Goal: Task Accomplishment & Management: Manage account settings

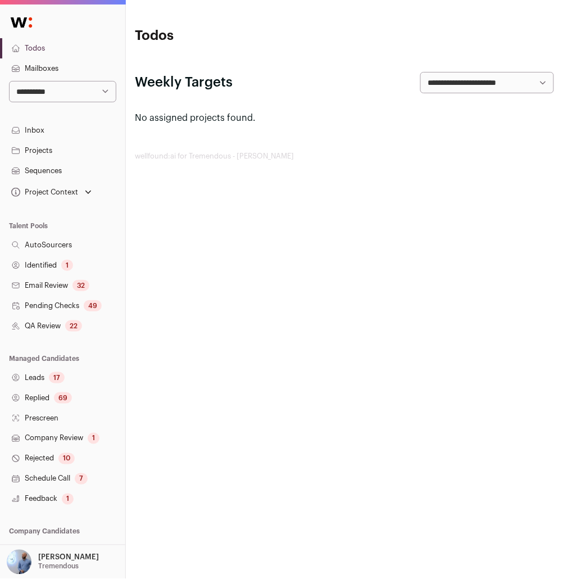
click at [78, 97] on select "**********" at bounding box center [62, 91] width 107 height 21
select select "***"
click at [9, 81] on select "**********" at bounding box center [62, 91] width 107 height 21
click at [66, 393] on div "132" at bounding box center [64, 397] width 20 height 11
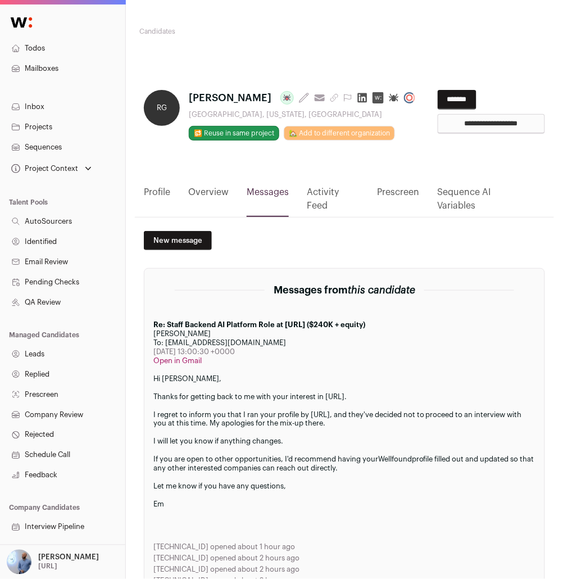
click at [153, 185] on div "RG Ravi Gairola Last update: 13 days ago View most recent conversation in Front…" at bounding box center [344, 130] width 419 height 109
click at [155, 215] on link "Profile" at bounding box center [157, 200] width 26 height 31
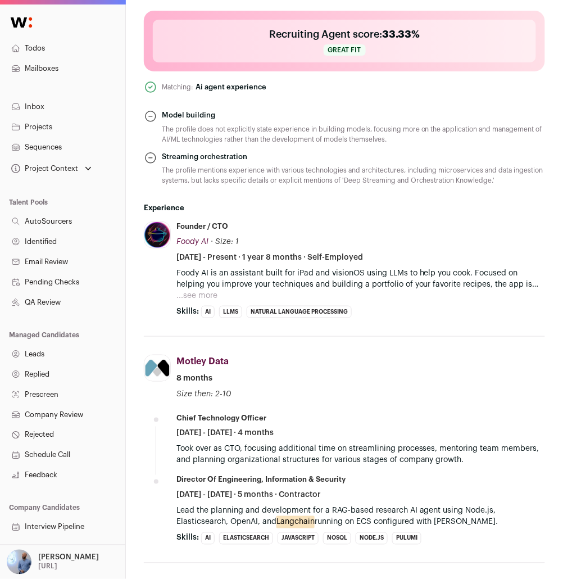
scroll to position [548, 0]
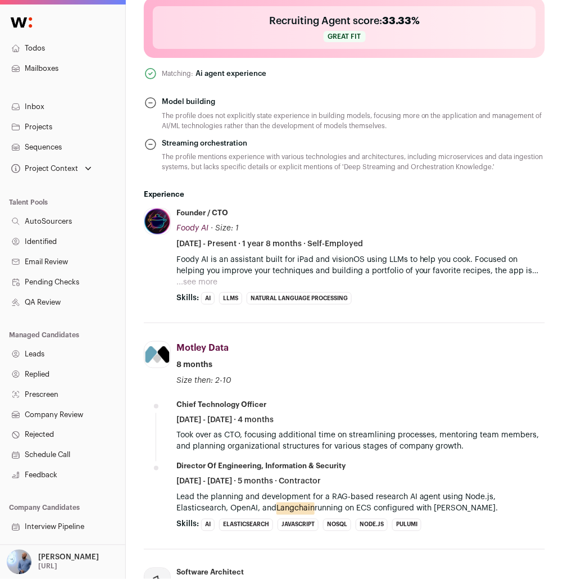
paste input "**********"
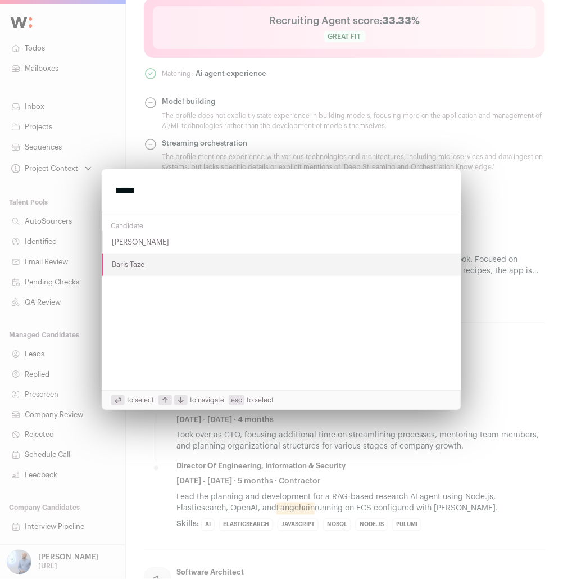
type input "*****"
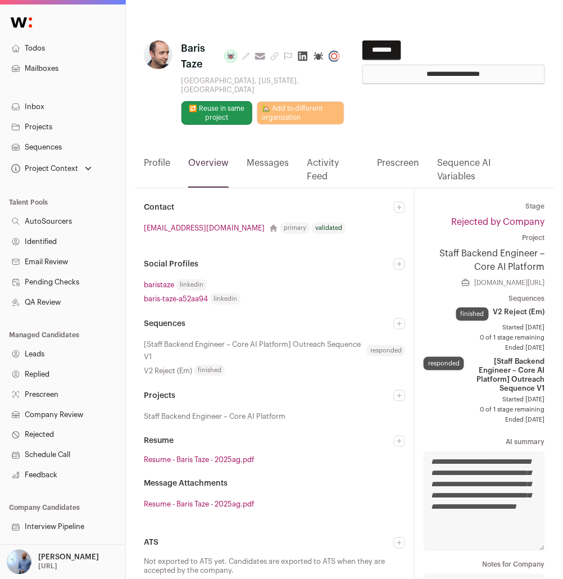
click at [261, 156] on link "Messages" at bounding box center [268, 171] width 42 height 31
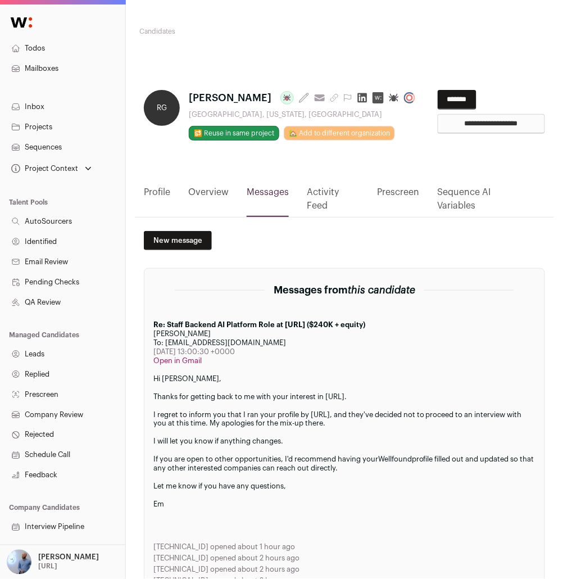
click at [161, 217] on link "Profile" at bounding box center [157, 200] width 26 height 31
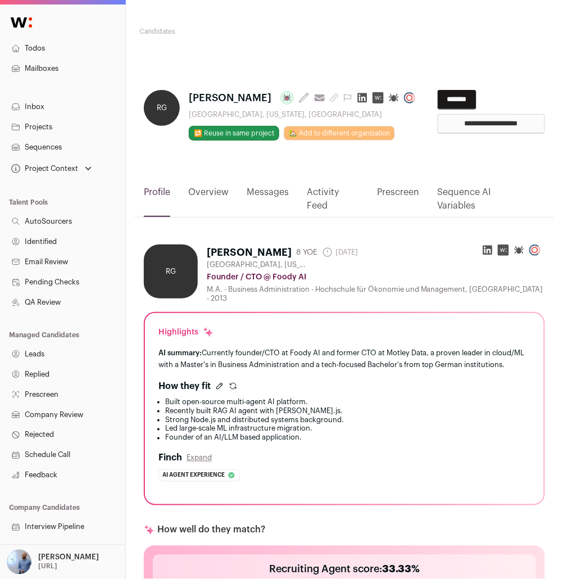
click at [310, 217] on link "Activity Feed" at bounding box center [333, 200] width 53 height 31
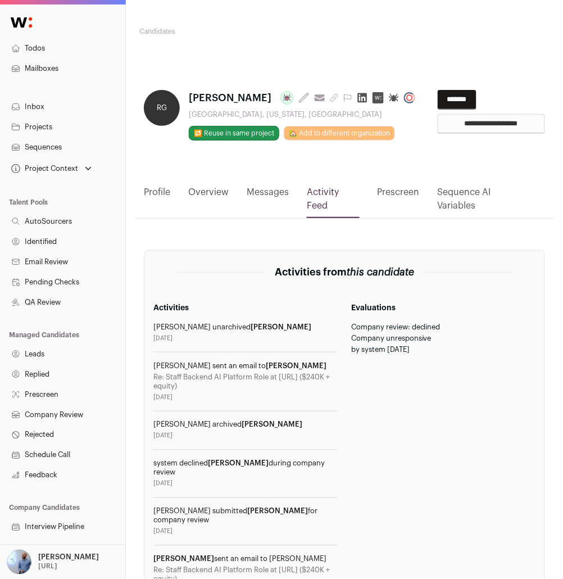
click at [460, 123] on input "**********" at bounding box center [491, 124] width 107 height 20
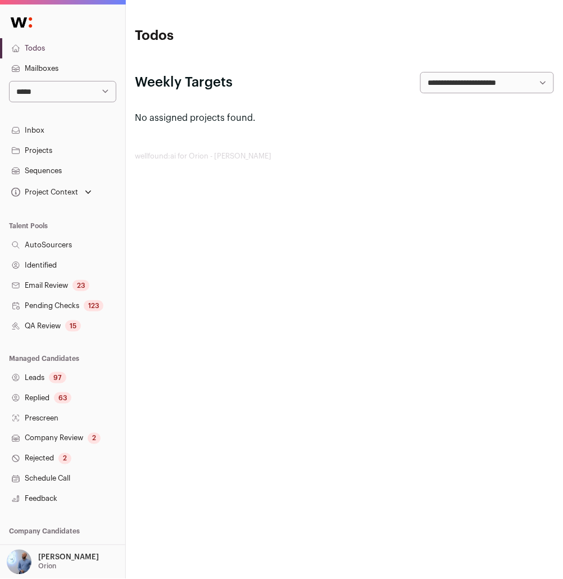
click at [57, 165] on link "Sequences" at bounding box center [62, 171] width 125 height 20
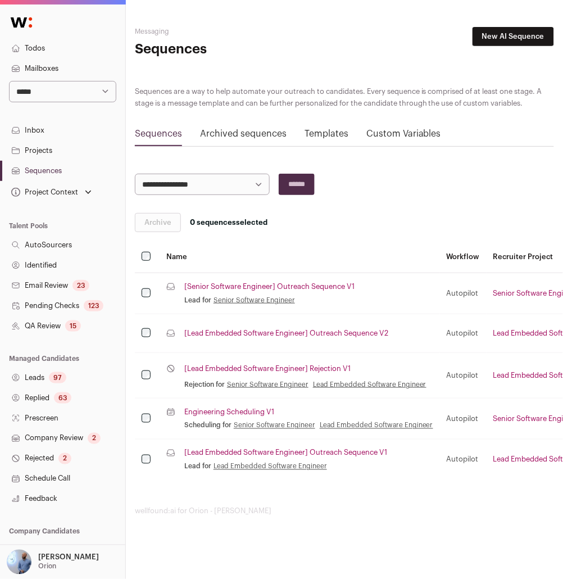
click at [233, 287] on link "[Senior Software Engineer] Outreach Sequence V1" at bounding box center [269, 286] width 170 height 9
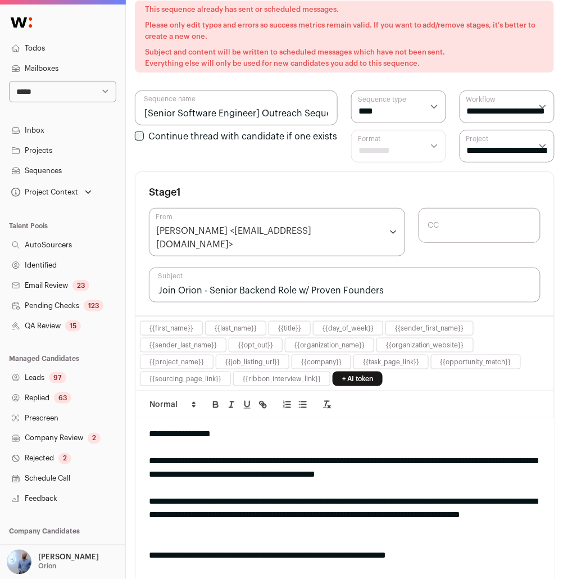
scroll to position [136, 0]
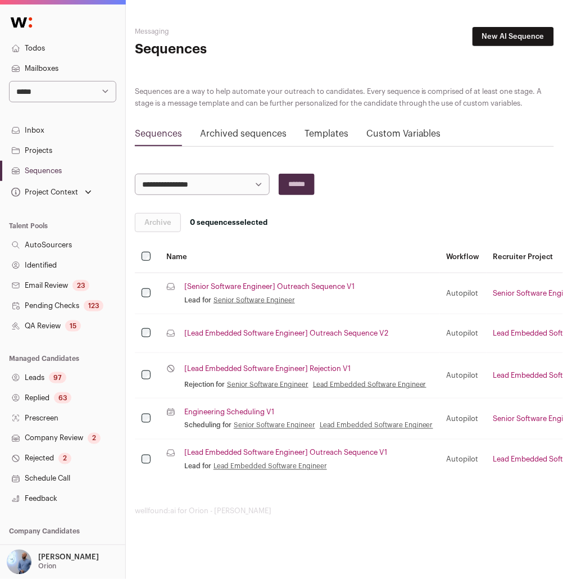
click at [232, 286] on link "[Senior Software Engineer] Outreach Sequence V1" at bounding box center [269, 286] width 170 height 9
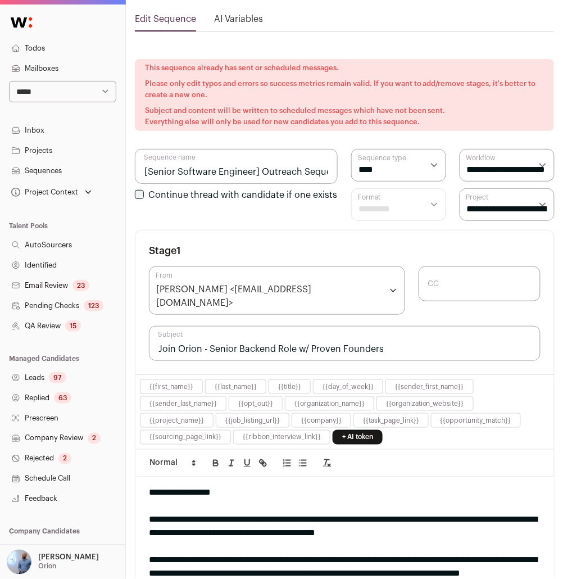
scroll to position [34, 0]
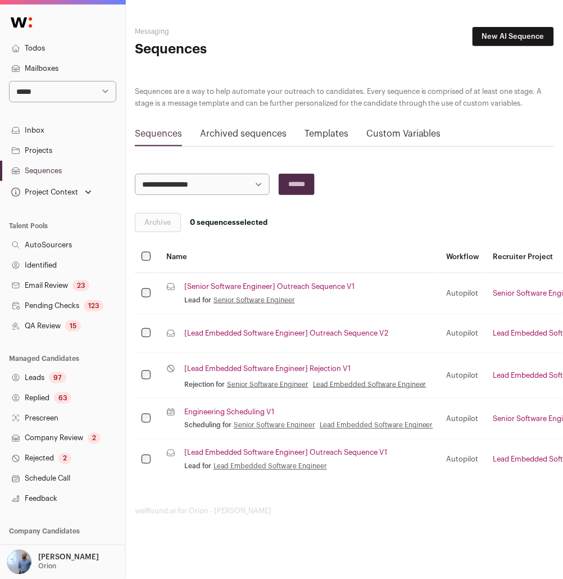
click at [56, 564] on p "Orion" at bounding box center [47, 566] width 18 height 9
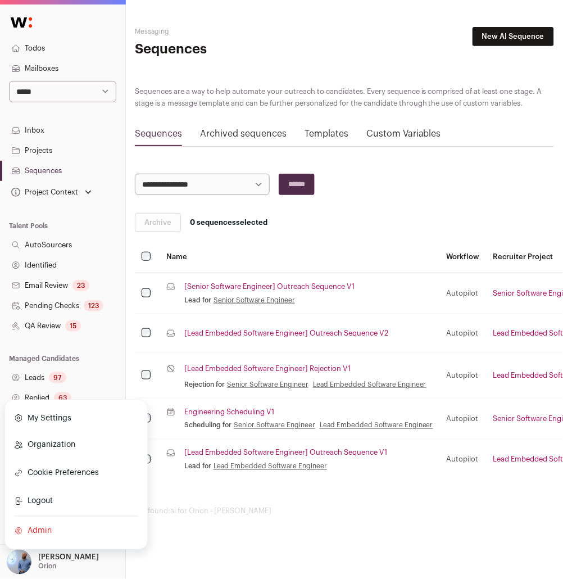
click at [48, 535] on link "Admin" at bounding box center [76, 531] width 124 height 25
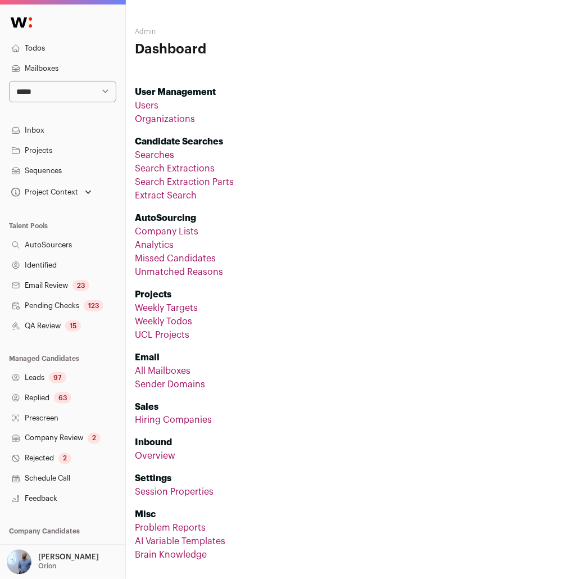
click at [147, 373] on link "All Mailboxes" at bounding box center [163, 370] width 56 height 9
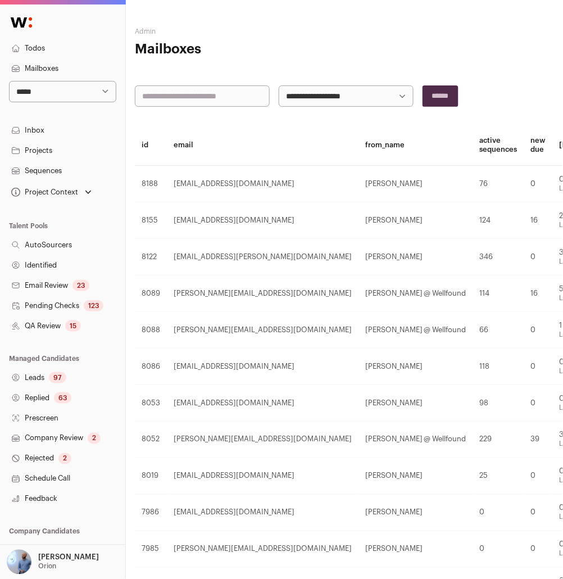
click at [228, 107] on main "**********" at bounding box center [344, 407] width 419 height 814
click at [221, 94] on input "text" at bounding box center [202, 95] width 135 height 21
type input "*****"
click at [423, 85] on input "******" at bounding box center [441, 95] width 36 height 21
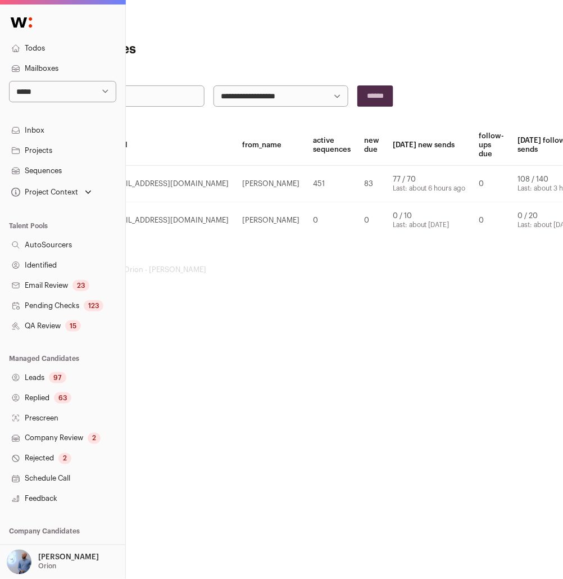
scroll to position [0, 246]
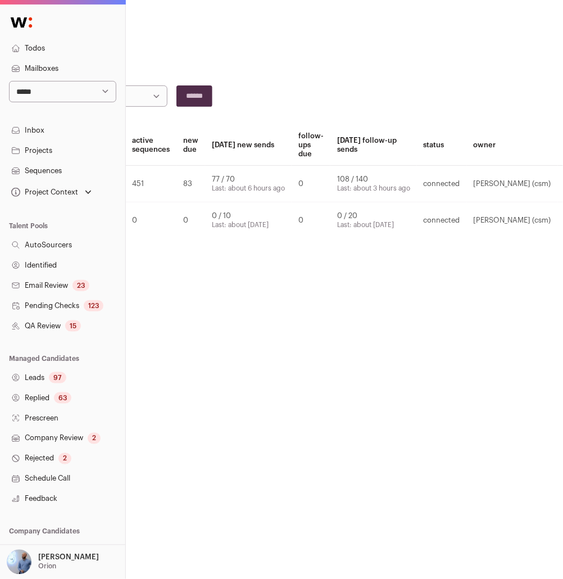
click at [562, 182] on link "Edit" at bounding box center [571, 183] width 13 height 7
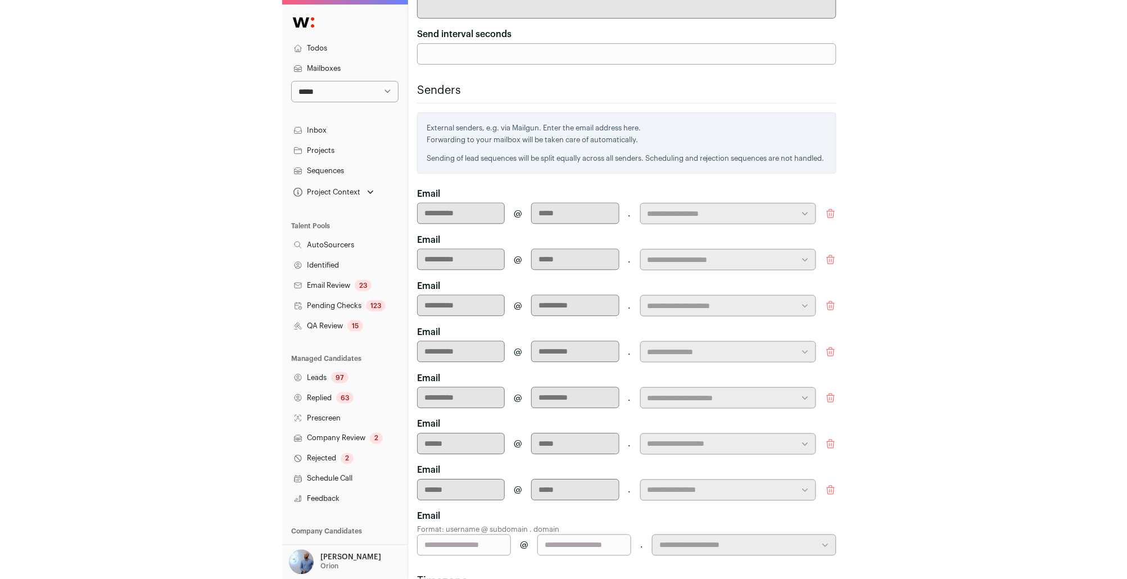
scroll to position [312, 0]
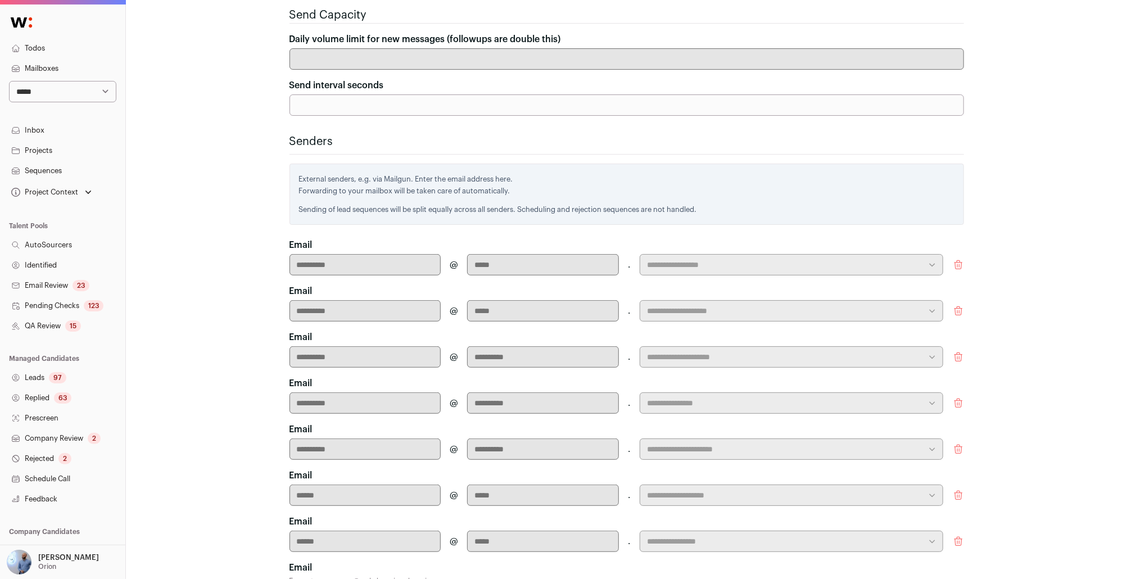
click at [66, 398] on div "63" at bounding box center [62, 397] width 17 height 11
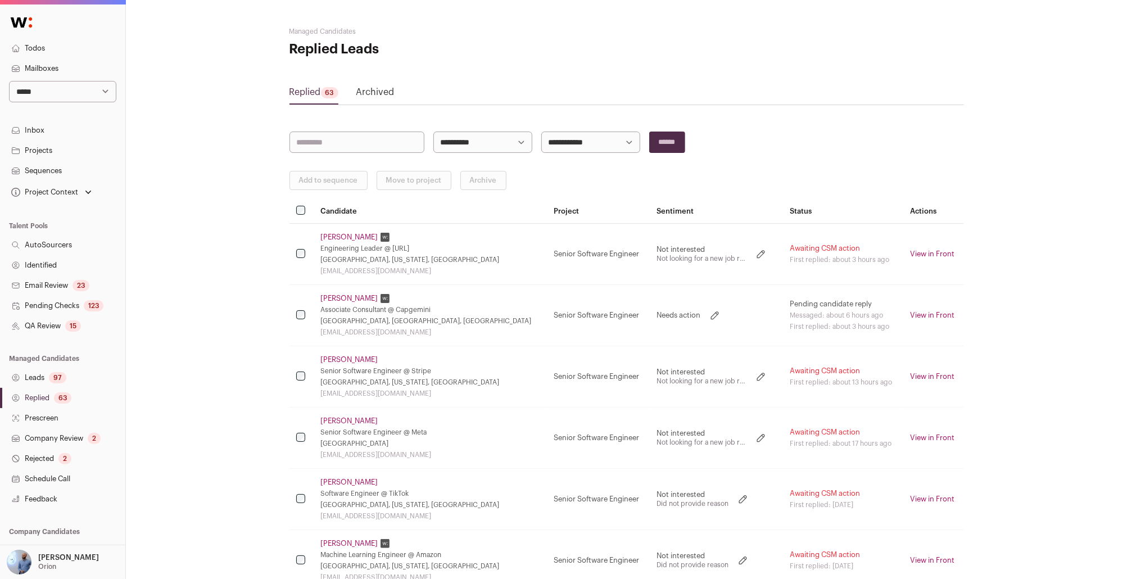
click at [338, 236] on link "Sridharan Kuppa" at bounding box center [349, 237] width 57 height 9
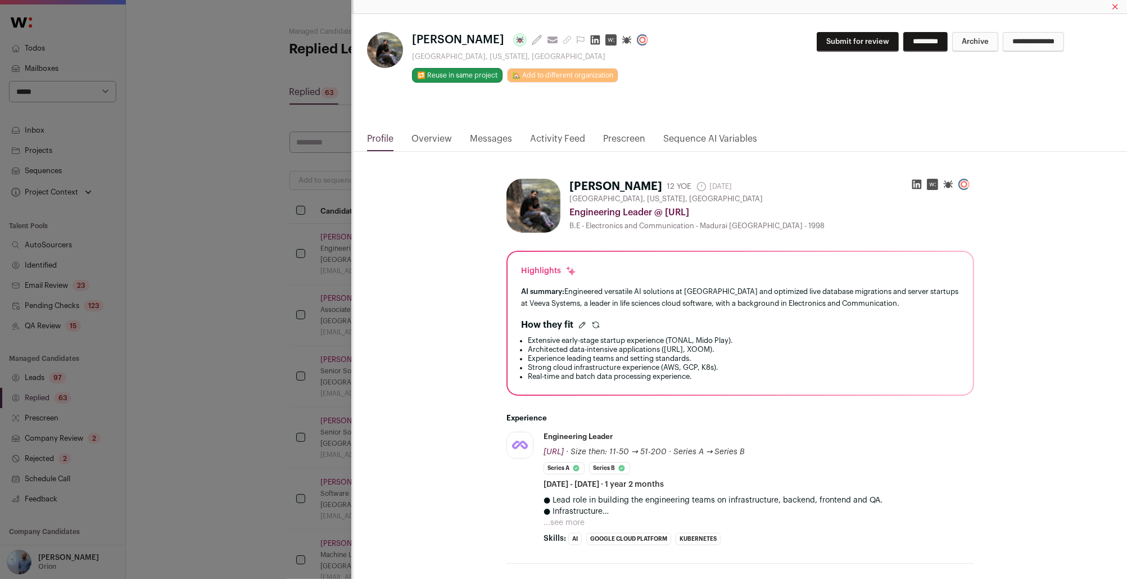
click at [498, 147] on link "Messages" at bounding box center [491, 141] width 42 height 19
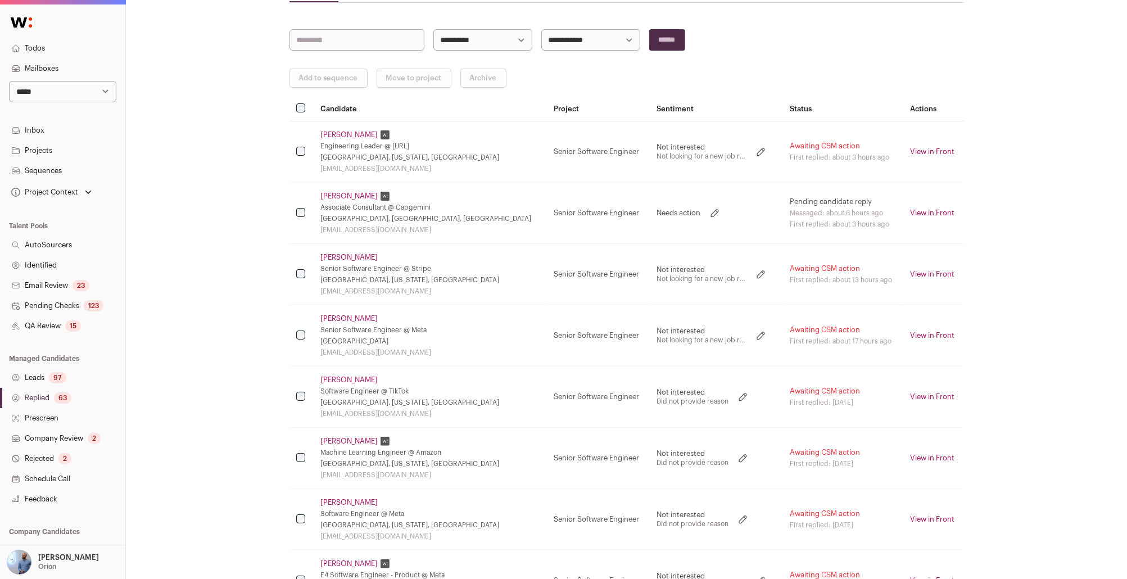
scroll to position [107, 0]
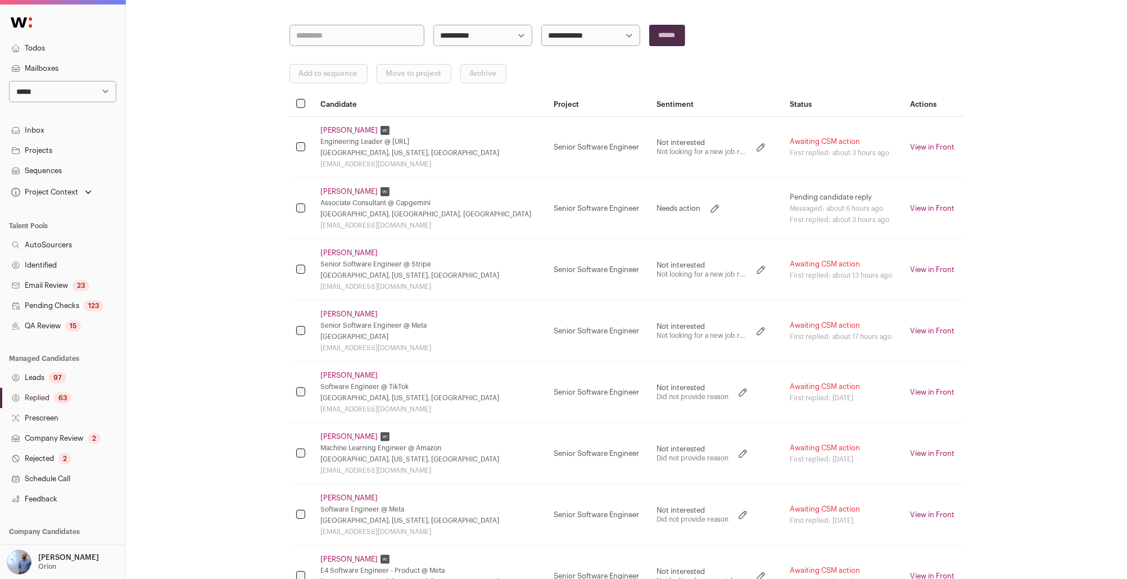
click at [60, 147] on link "Projects" at bounding box center [62, 150] width 125 height 20
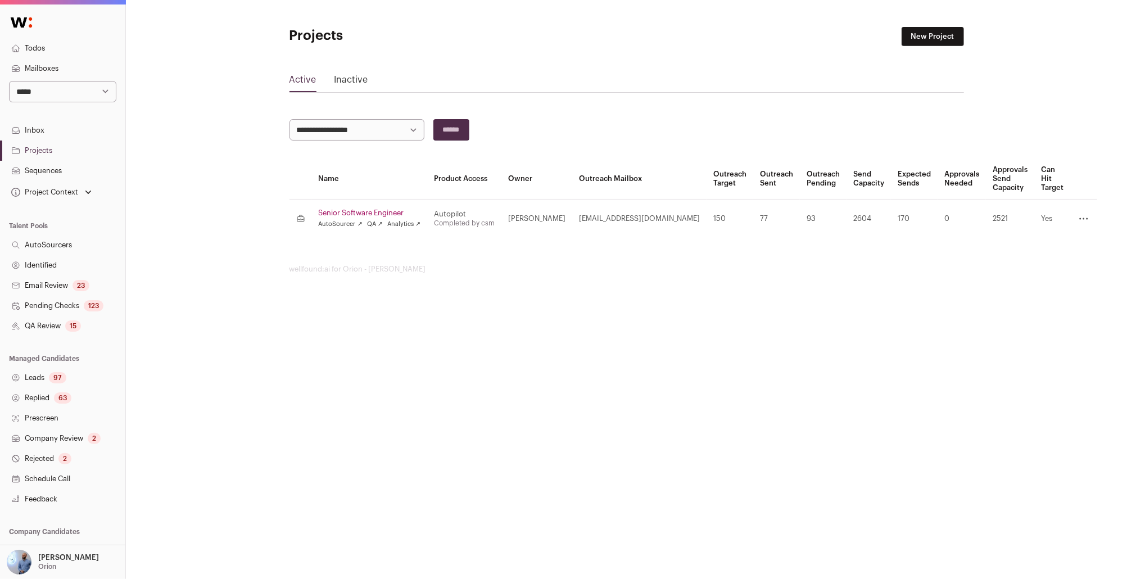
click at [99, 83] on select "**********" at bounding box center [62, 91] width 107 height 21
select select "***"
click at [9, 81] on select "**********" at bounding box center [62, 91] width 107 height 21
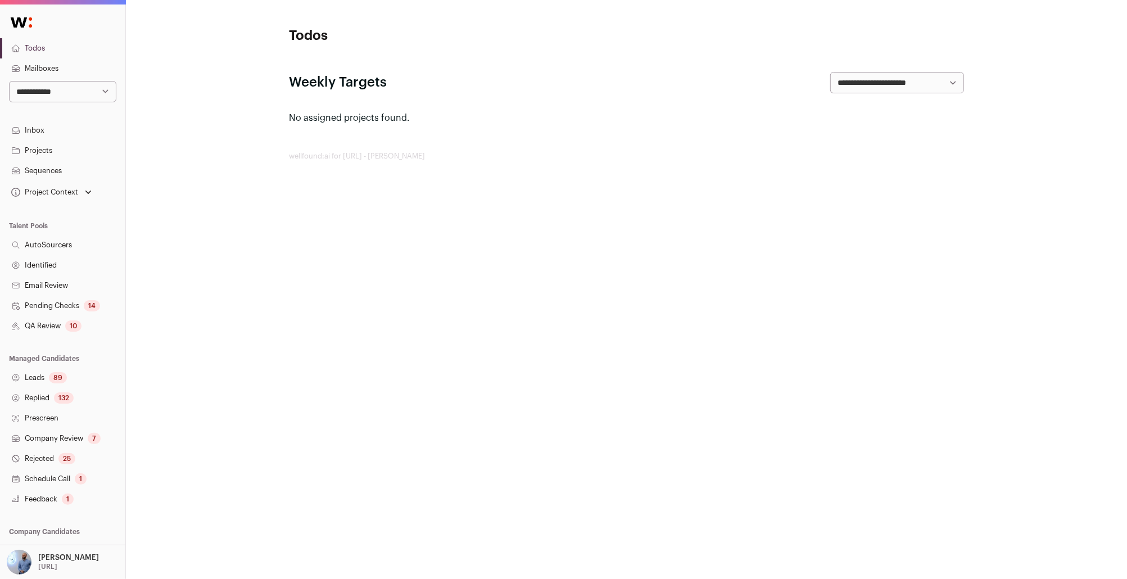
click at [67, 164] on link "Sequences" at bounding box center [62, 171] width 125 height 20
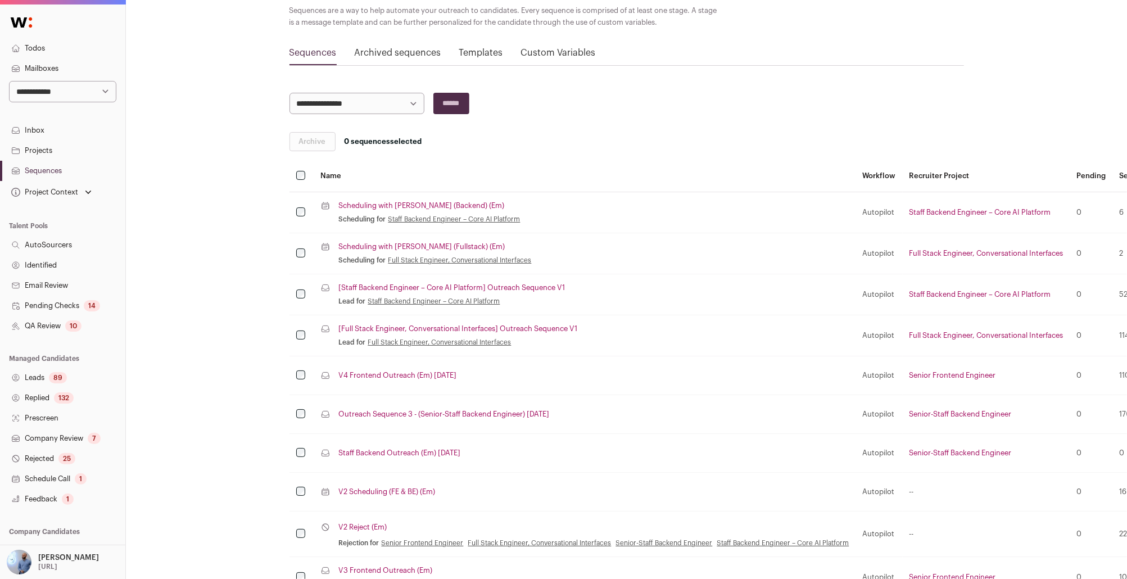
scroll to position [82, 0]
click at [37, 156] on link "Projects" at bounding box center [62, 150] width 125 height 20
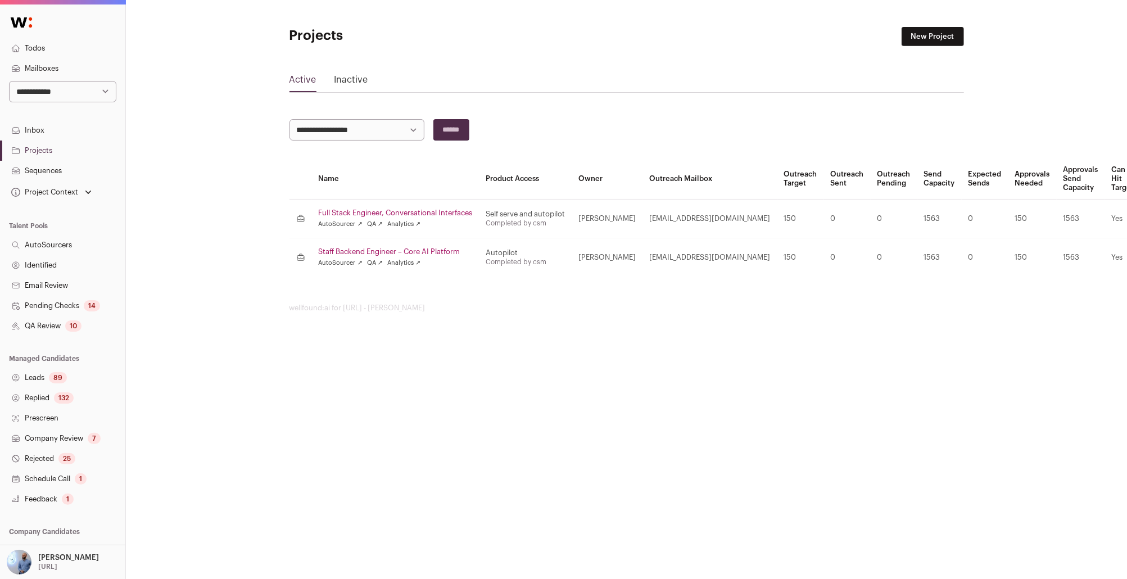
click at [391, 211] on link "Full Stack Engineer, Conversational Interfaces" at bounding box center [396, 212] width 154 height 9
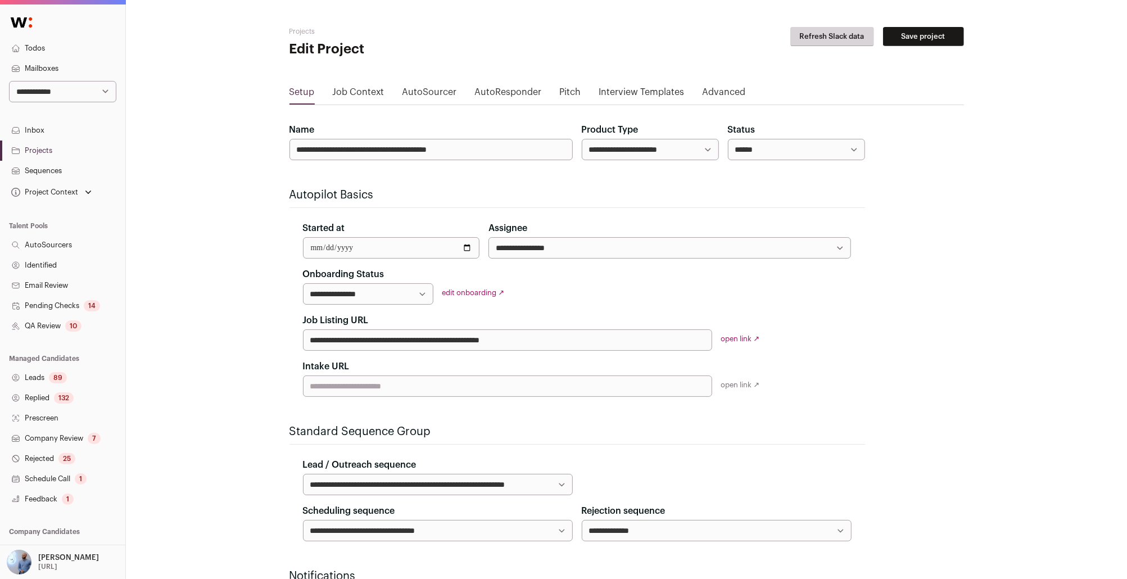
click at [723, 93] on link "Advanced" at bounding box center [723, 94] width 43 height 18
click at [46, 388] on link "Replied 132" at bounding box center [62, 398] width 125 height 20
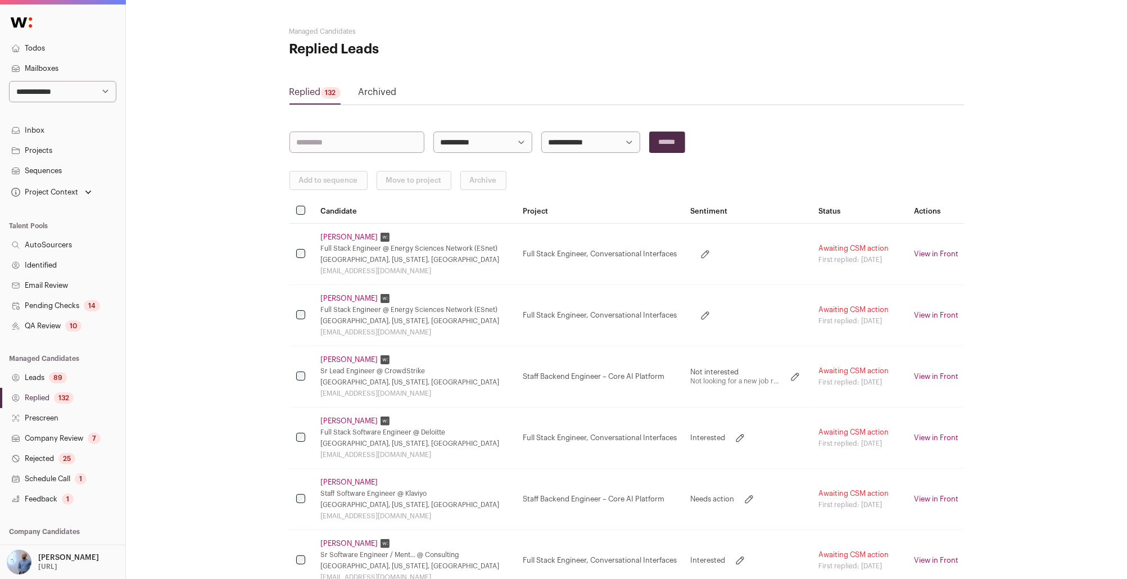
click at [71, 458] on div "25" at bounding box center [66, 458] width 17 height 11
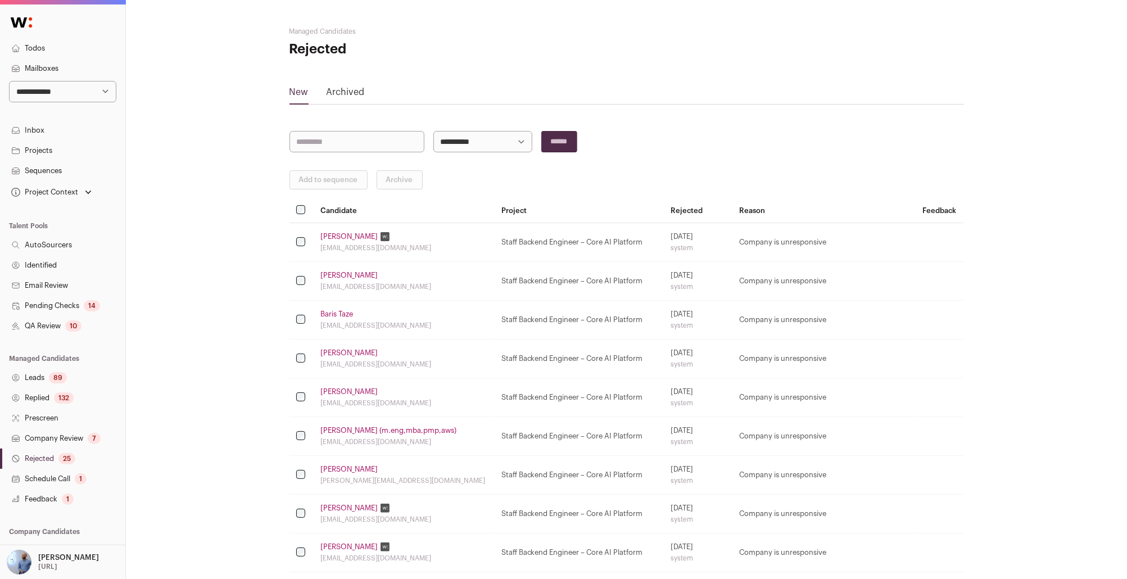
click at [345, 244] on div "wex@gmx.li" at bounding box center [404, 247] width 167 height 9
click at [344, 239] on link "Ravi Gairola" at bounding box center [349, 236] width 57 height 9
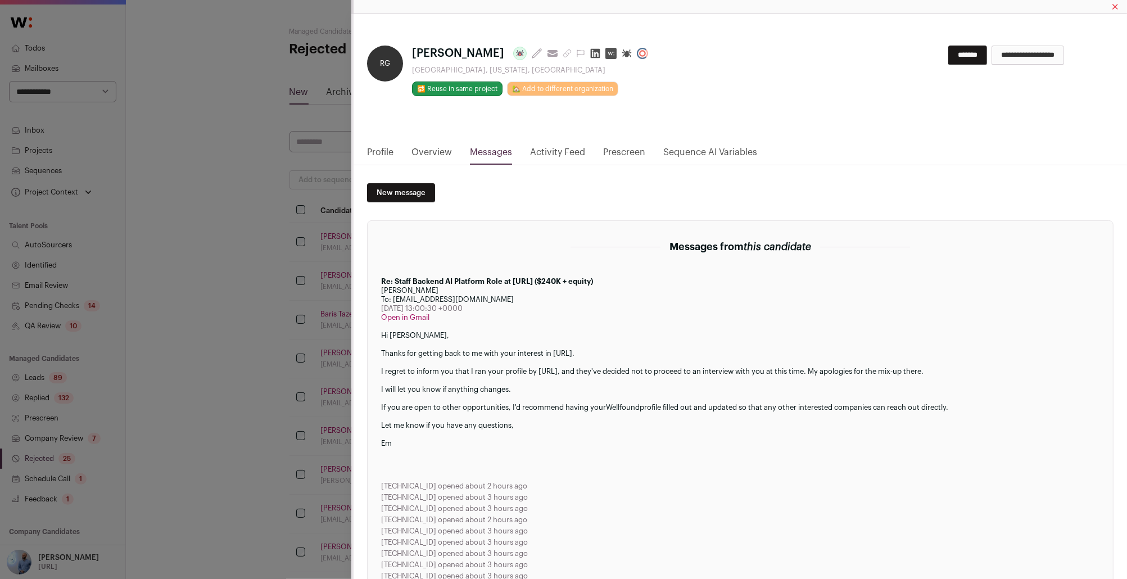
click at [259, 301] on div "RG Ravi Gairola Last update: 13 days ago View most recent conversation in Front…" at bounding box center [563, 289] width 1127 height 579
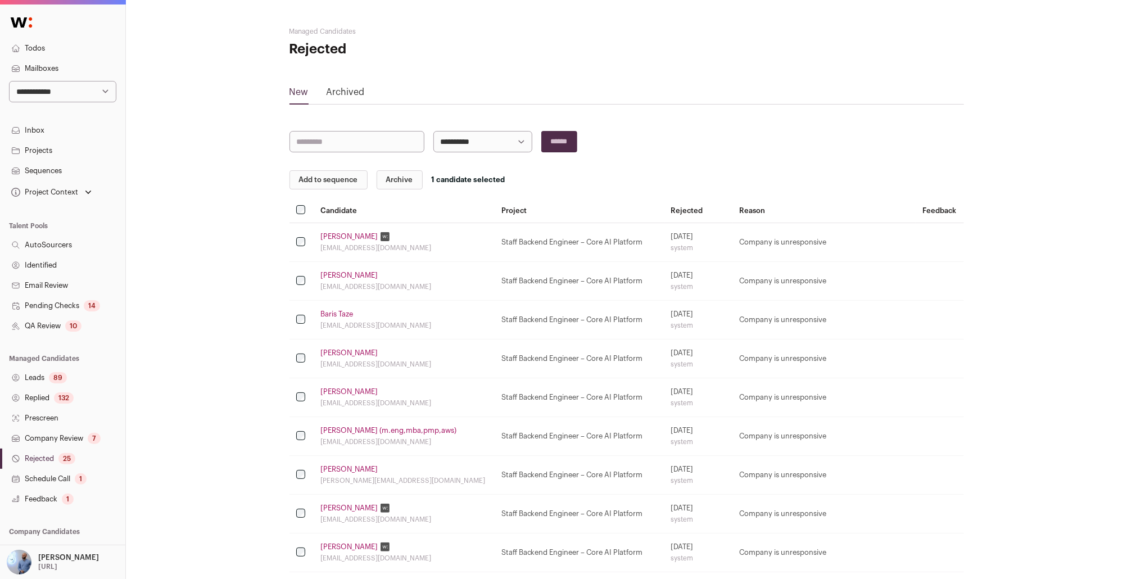
click at [344, 237] on link "Ravi Gairola" at bounding box center [349, 236] width 57 height 9
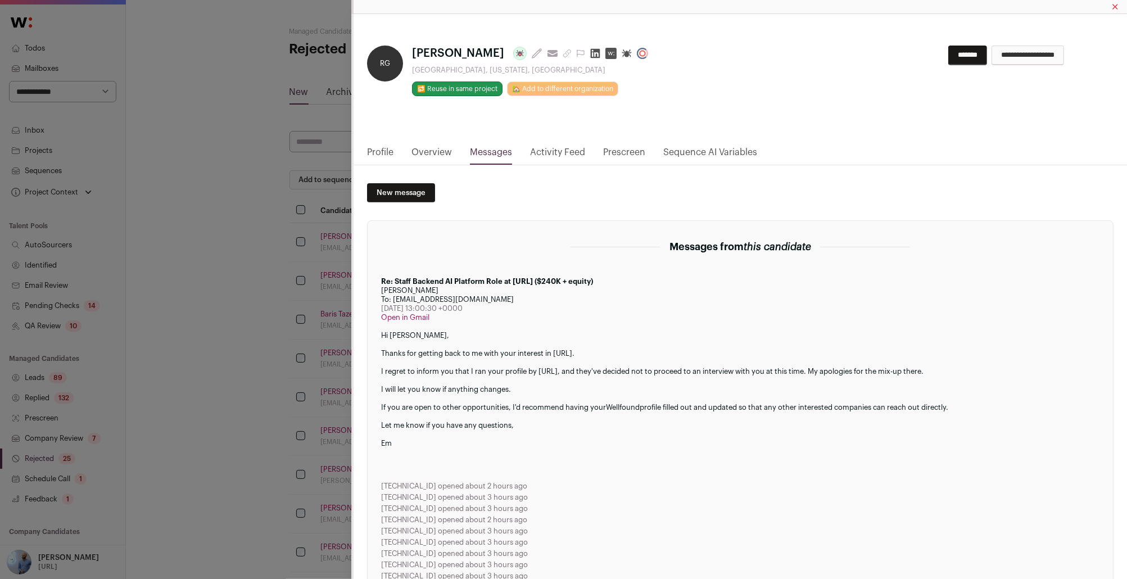
click at [384, 149] on link "Profile" at bounding box center [380, 155] width 26 height 19
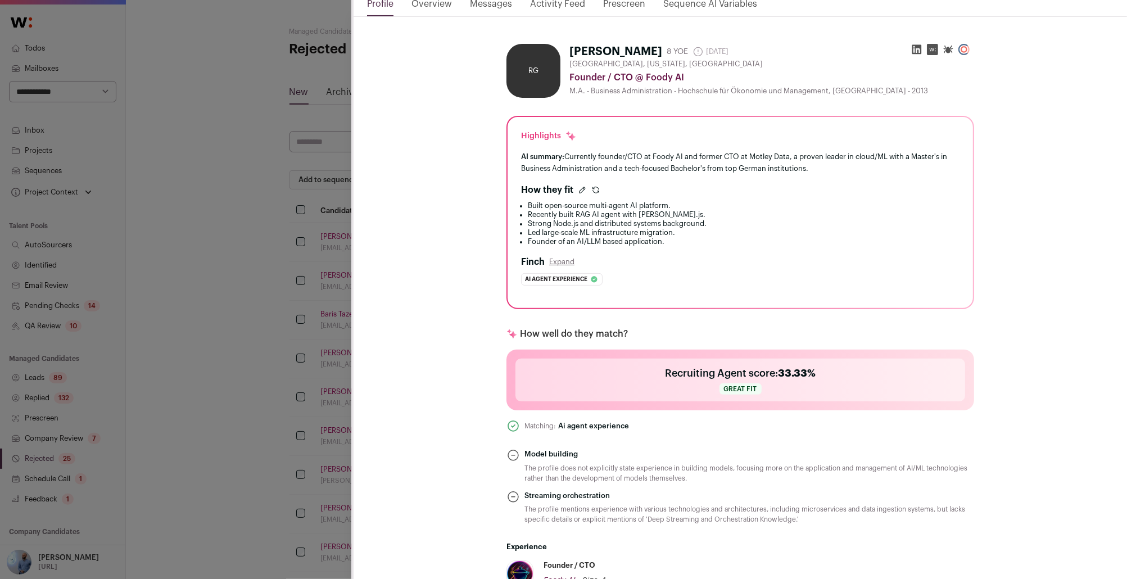
scroll to position [56, 0]
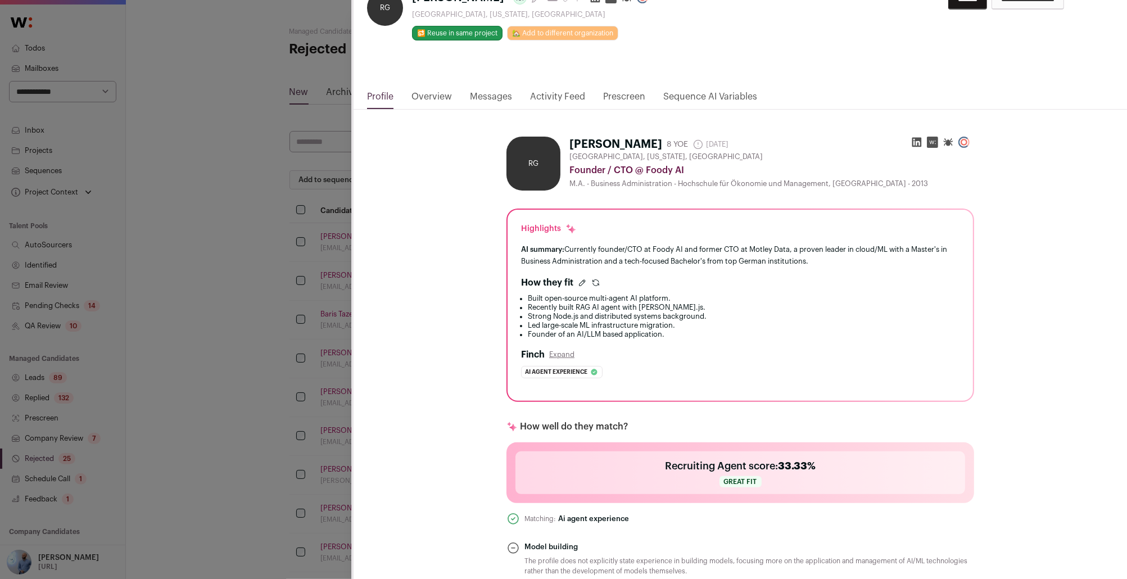
click at [435, 95] on link "Overview" at bounding box center [431, 99] width 40 height 19
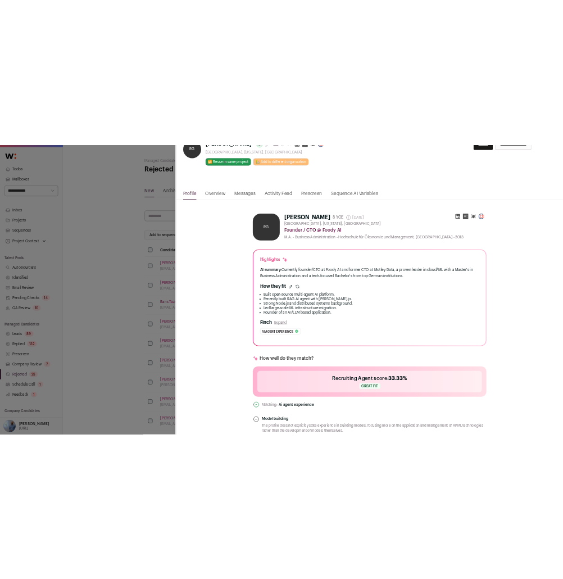
scroll to position [0, 0]
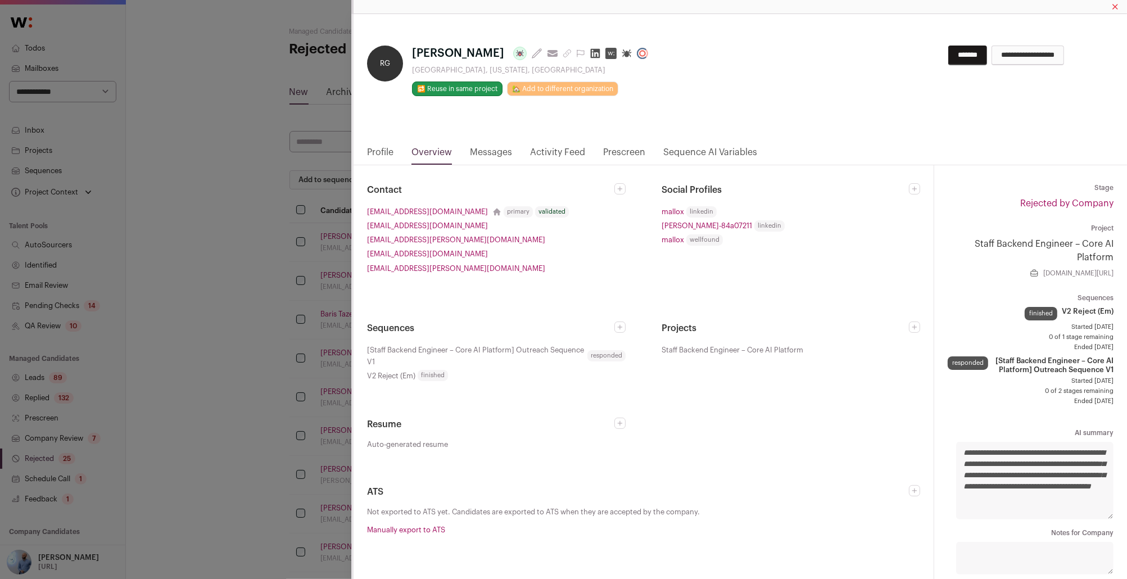
click at [993, 51] on input "**********" at bounding box center [1027, 56] width 72 height 20
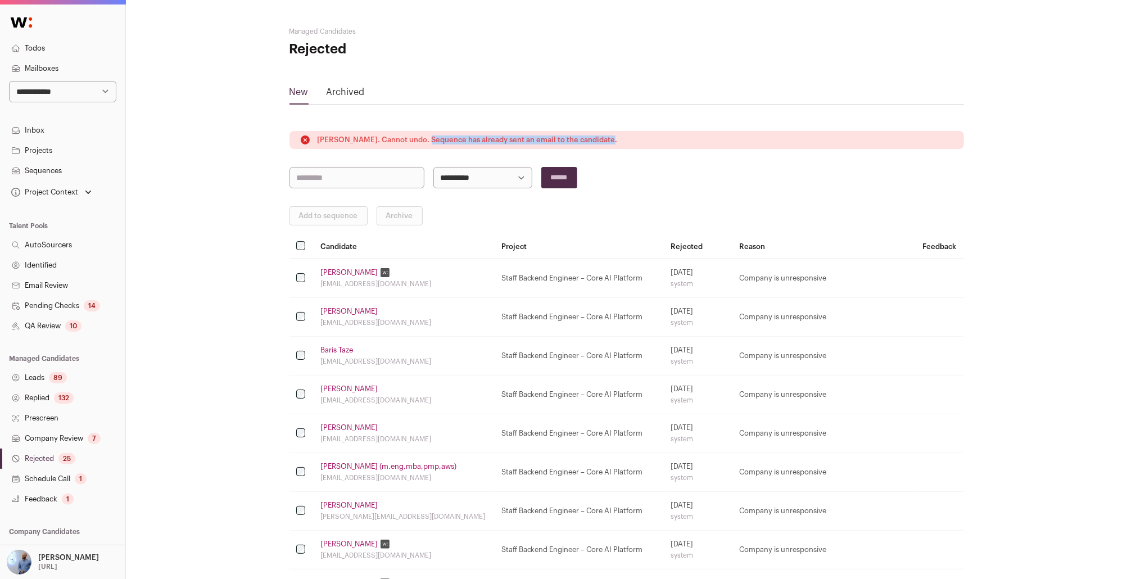
drag, startPoint x: 416, startPoint y: 139, endPoint x: 682, endPoint y: 135, distance: 265.8
click at [682, 135] on div "Ravi Gairola. Cannot undo. Sequence has already sent an email to the candidate." at bounding box center [626, 139] width 654 height 11
copy p "equence has already sent an email to the candidate."
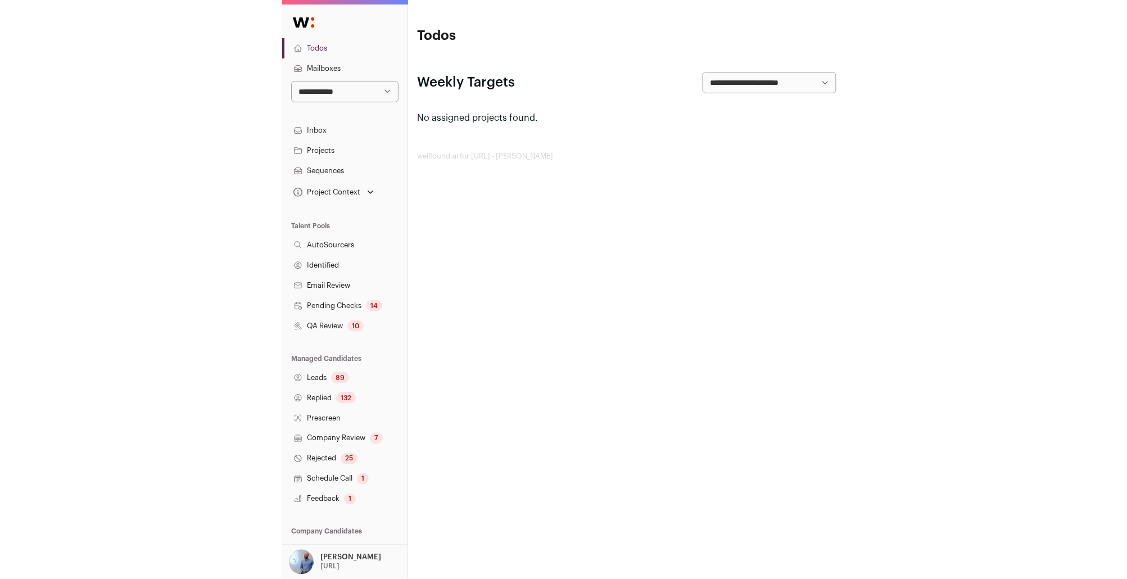
scroll to position [67, 0]
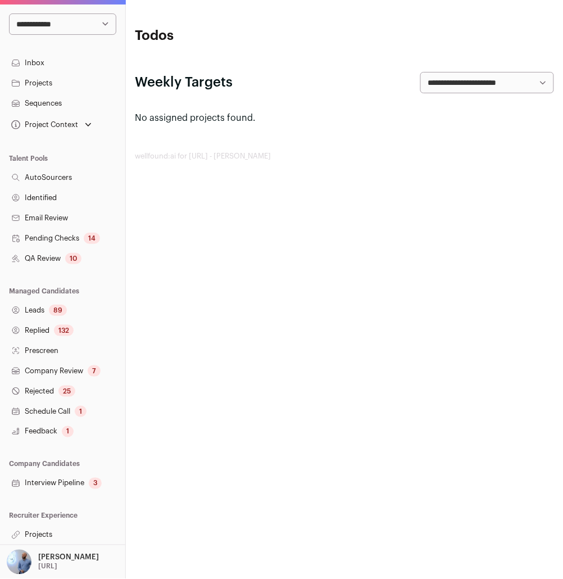
click at [49, 557] on p "[PERSON_NAME]" at bounding box center [68, 557] width 61 height 9
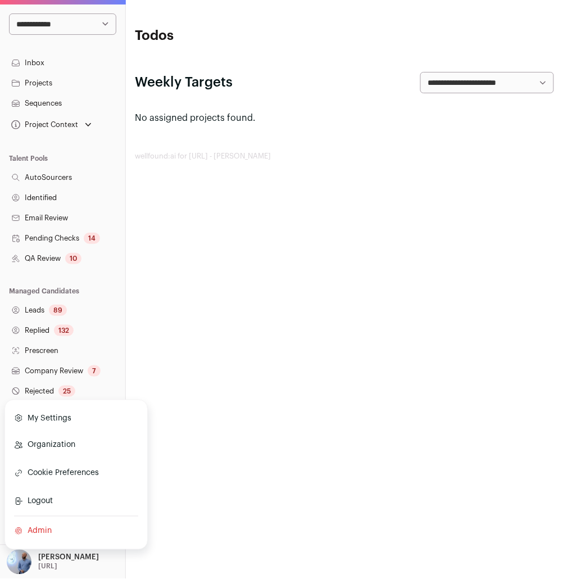
click at [49, 536] on link "Admin" at bounding box center [76, 531] width 124 height 25
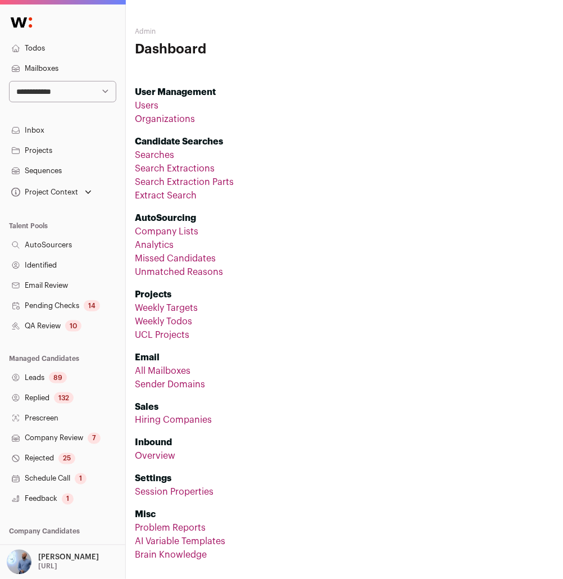
click at [151, 105] on link "Users" at bounding box center [147, 105] width 24 height 9
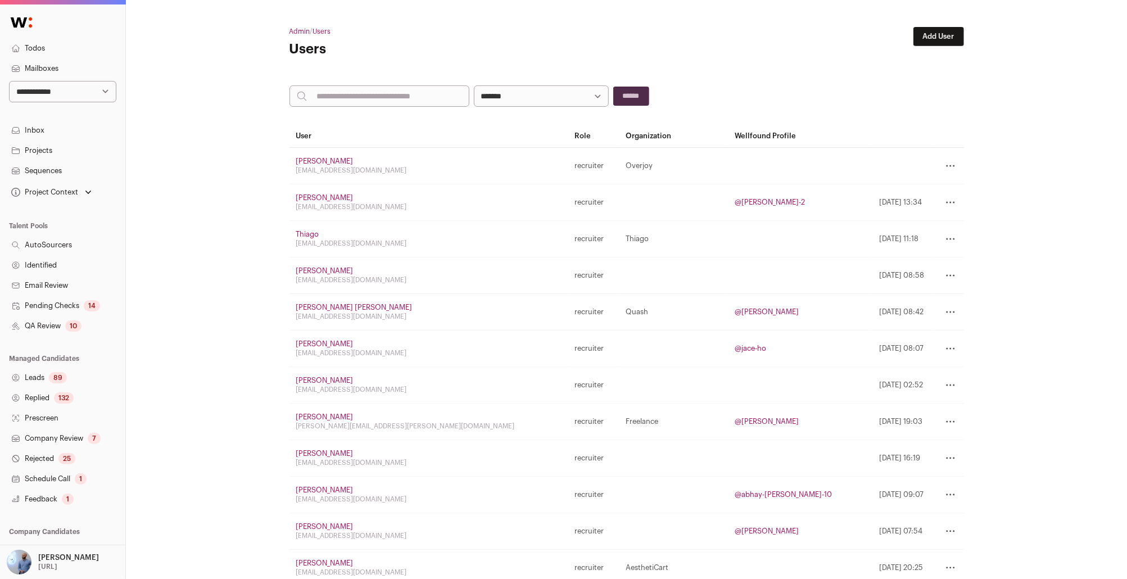
click at [412, 239] on div "[EMAIL_ADDRESS][DOMAIN_NAME]" at bounding box center [428, 243] width 265 height 9
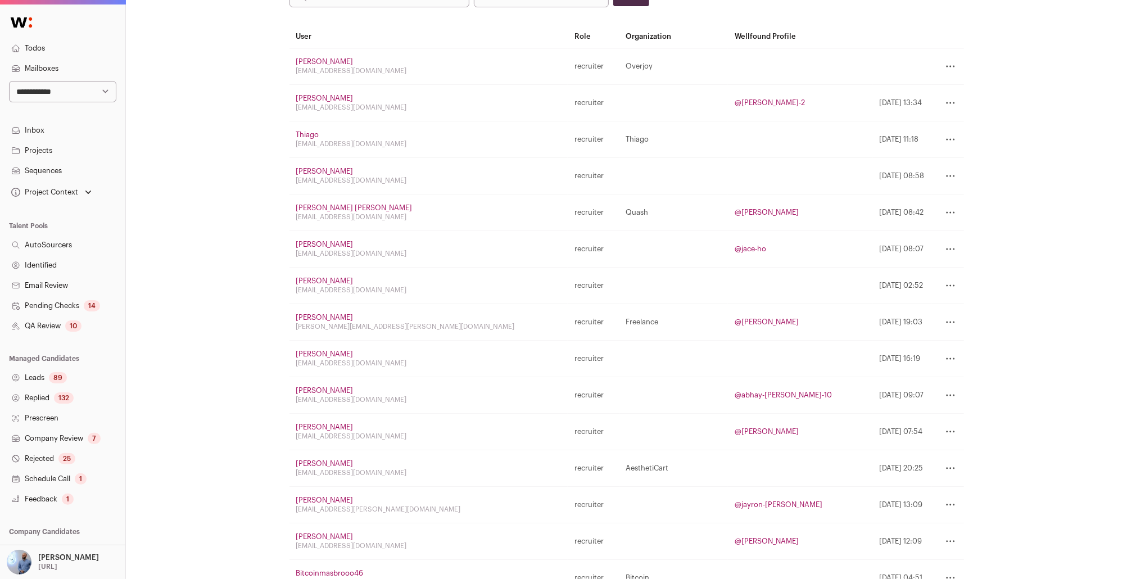
scroll to position [112, 0]
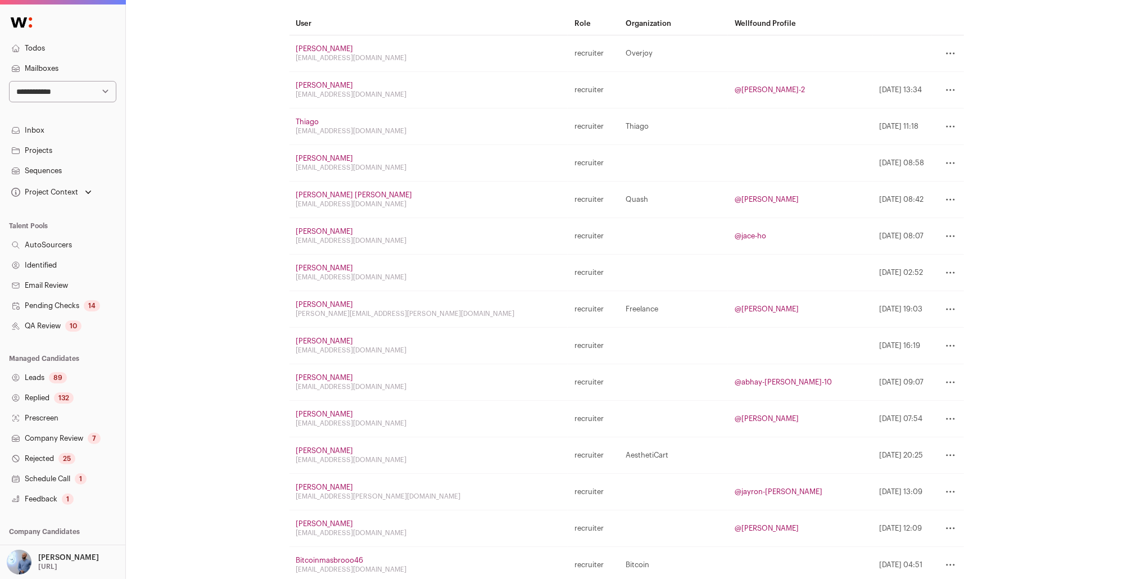
click at [358, 280] on div "ayojeg@verandashipping.com" at bounding box center [428, 276] width 265 height 9
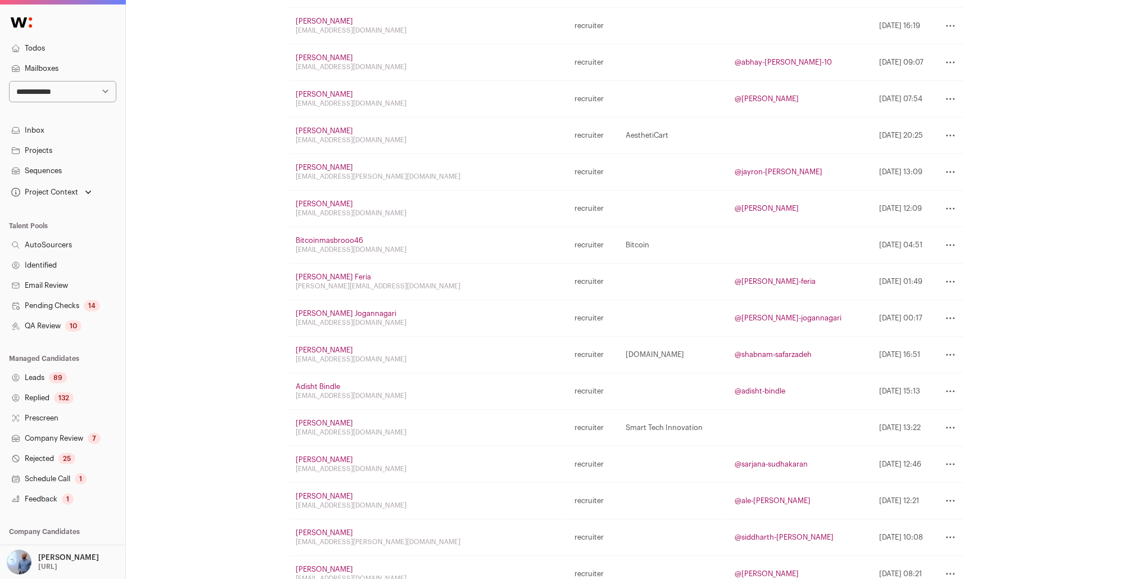
scroll to position [455, 0]
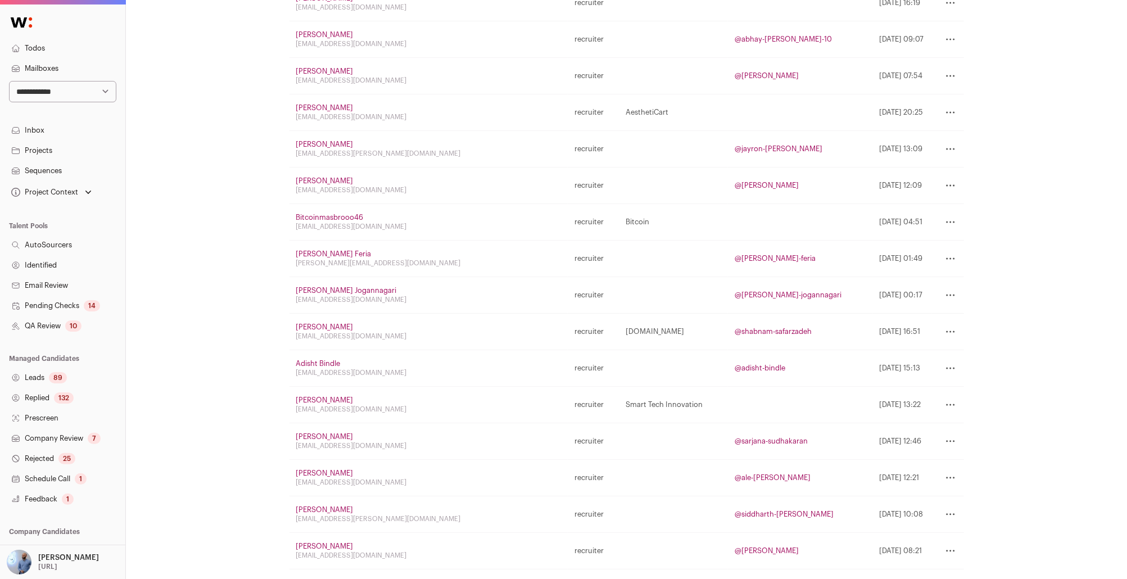
drag, startPoint x: 382, startPoint y: 326, endPoint x: 299, endPoint y: 326, distance: 83.2
click at [299, 326] on div "Shabnam Safarzadeh" at bounding box center [428, 327] width 265 height 9
click at [299, 326] on link "Shabnam Safarzadeh" at bounding box center [324, 326] width 57 height 7
click at [562, 325] on td "Externi.io" at bounding box center [673, 332] width 108 height 37
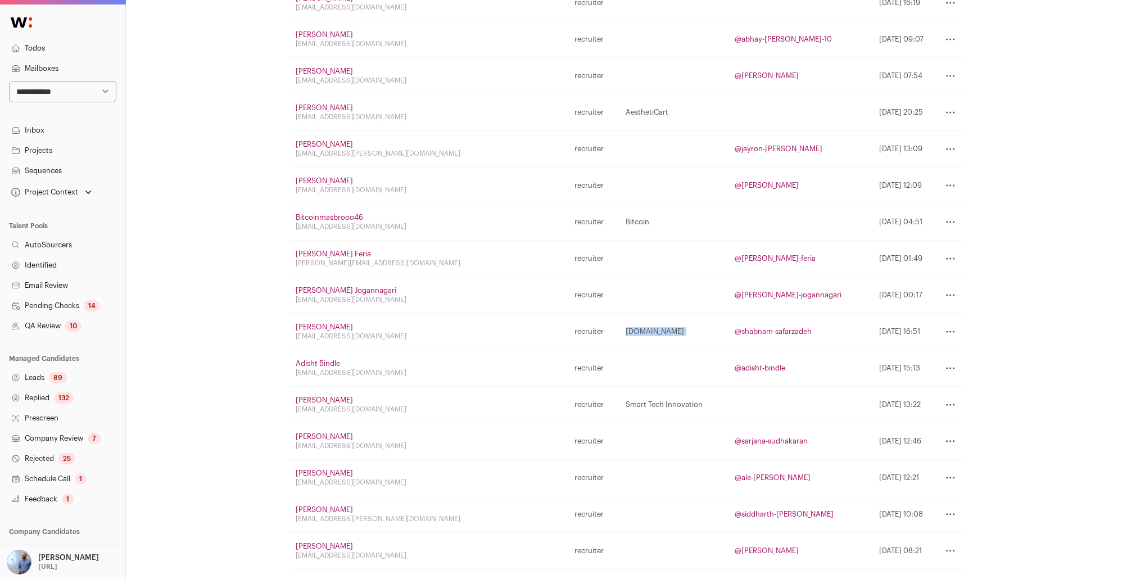
click at [562, 325] on td "Externi.io" at bounding box center [673, 332] width 108 height 37
copy tr "Externi.io"
click at [562, 307] on td at bounding box center [673, 295] width 108 height 37
click at [562, 328] on link "Externi.io" at bounding box center [655, 331] width 58 height 7
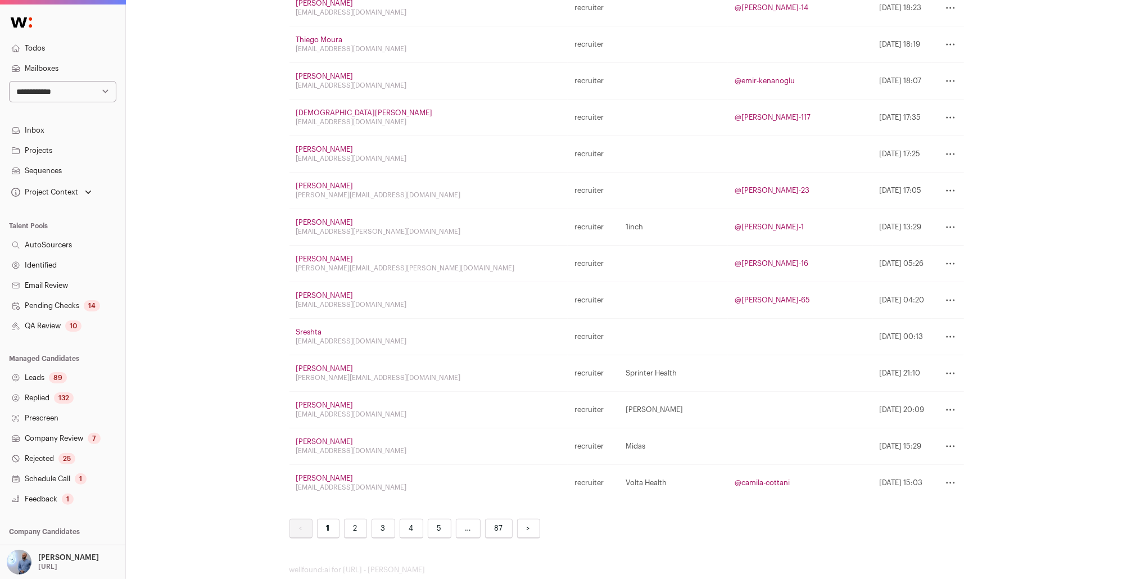
scroll to position [1495, 0]
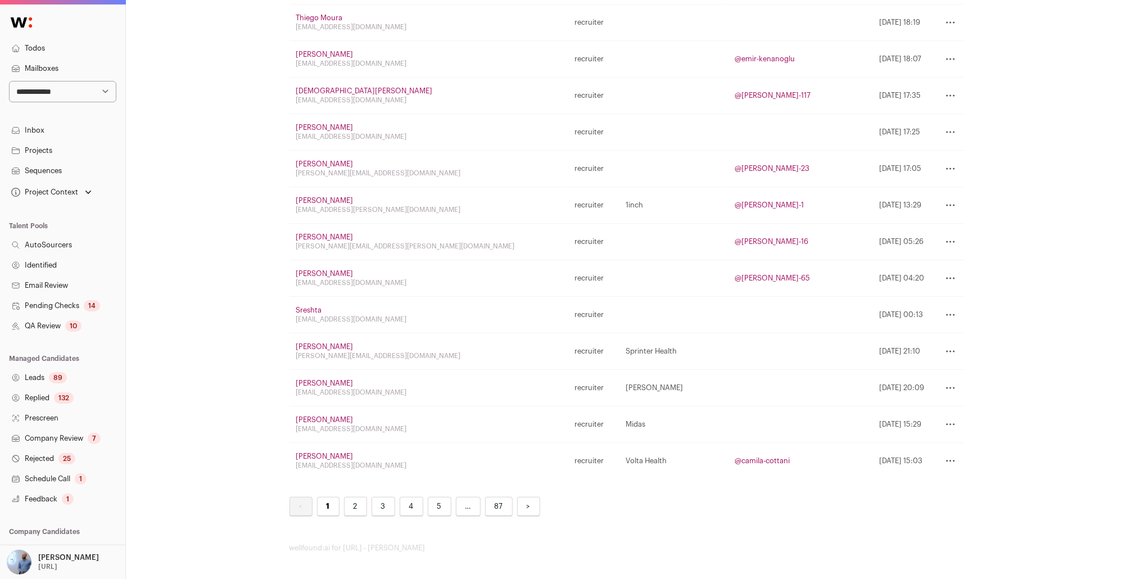
click at [351, 510] on link "2" at bounding box center [355, 507] width 23 height 20
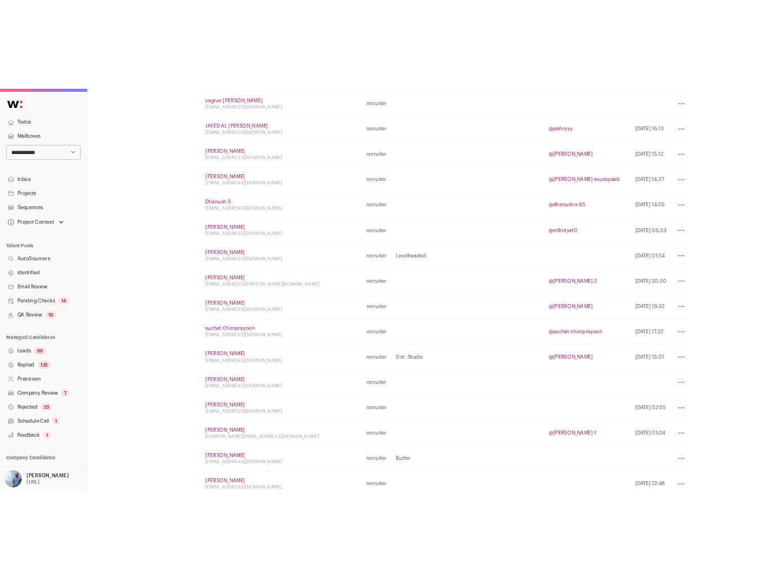
scroll to position [653, 0]
